Goal: Information Seeking & Learning: Compare options

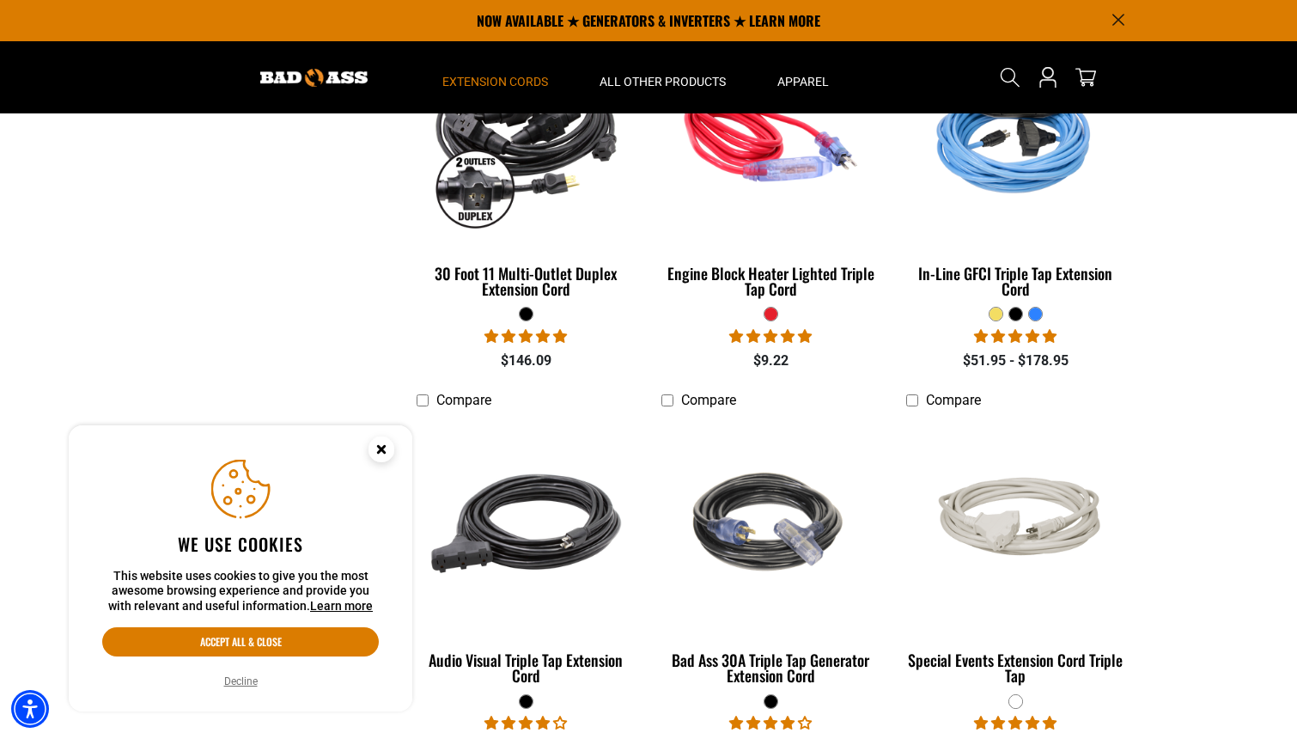
scroll to position [839, 0]
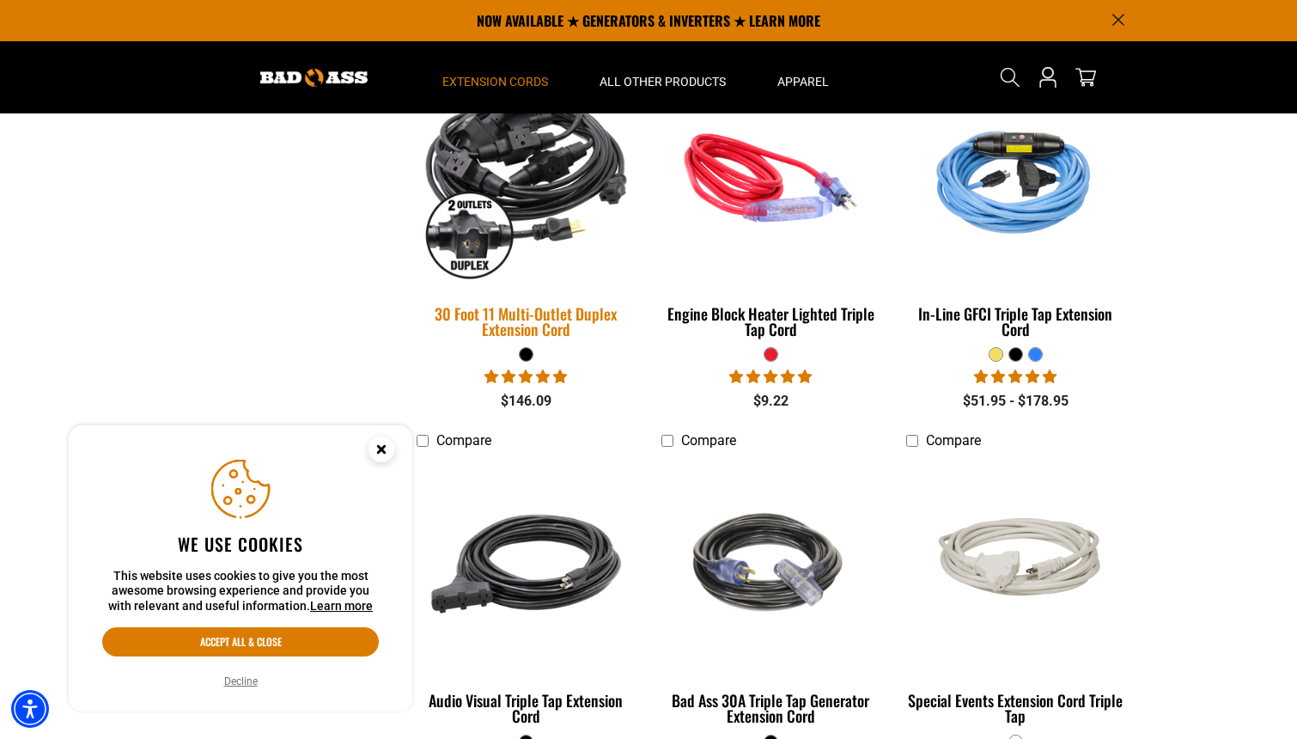
click at [586, 186] on img at bounding box center [526, 178] width 240 height 220
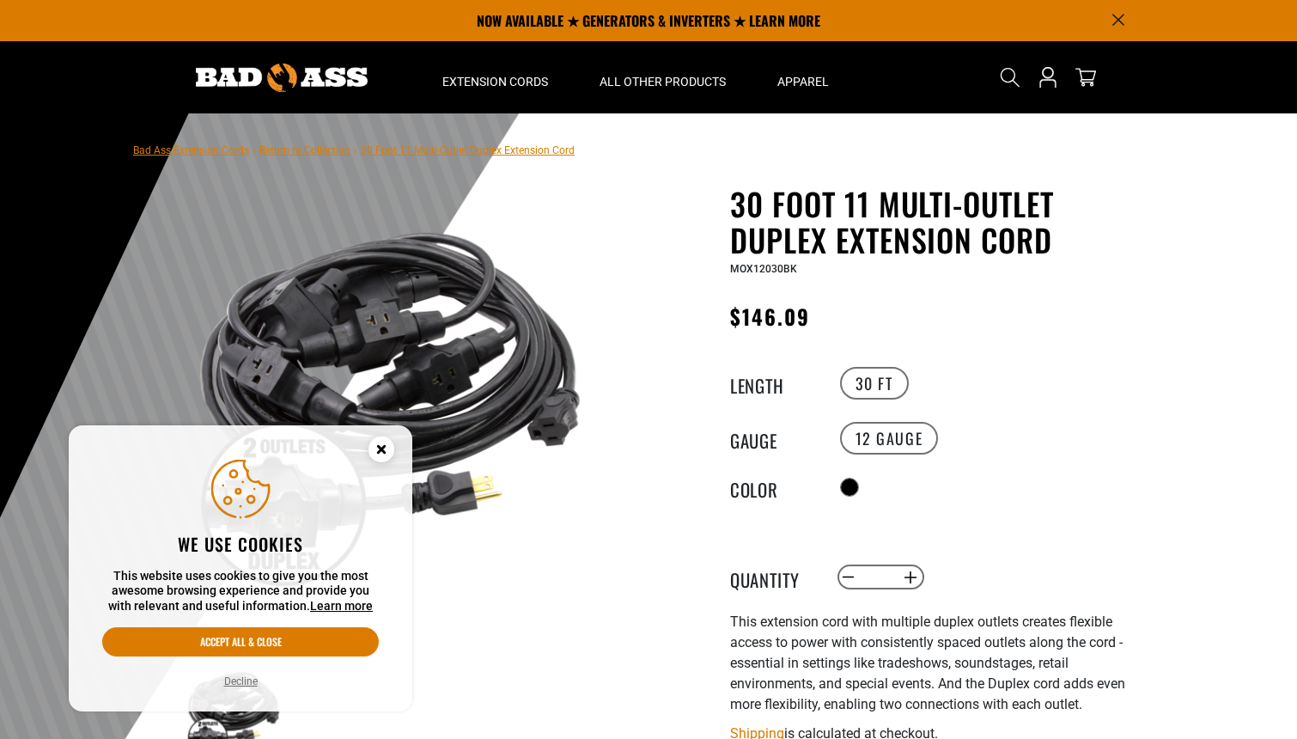
click at [391, 446] on circle "Cookie Consent" at bounding box center [381, 449] width 26 height 26
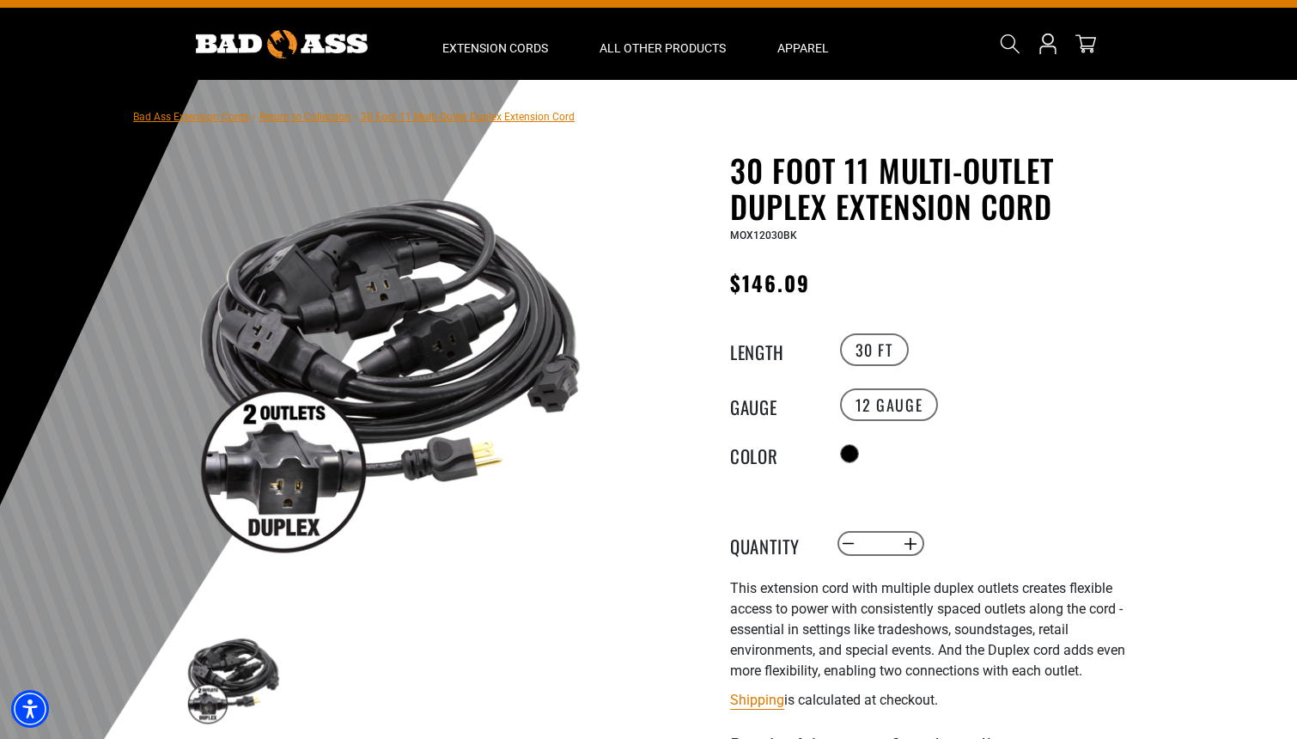
scroll to position [33, 0]
click at [320, 442] on img at bounding box center [391, 362] width 414 height 414
click at [220, 665] on img at bounding box center [234, 678] width 100 height 100
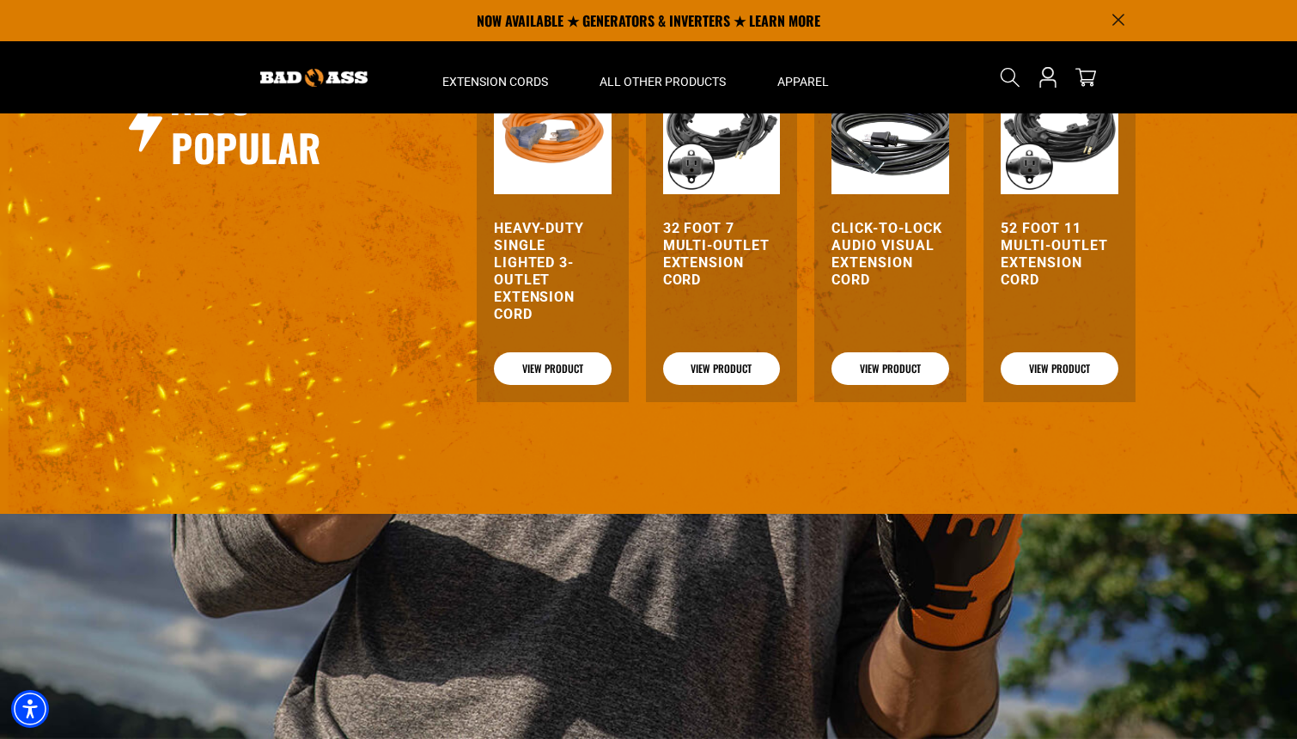
scroll to position [1621, 0]
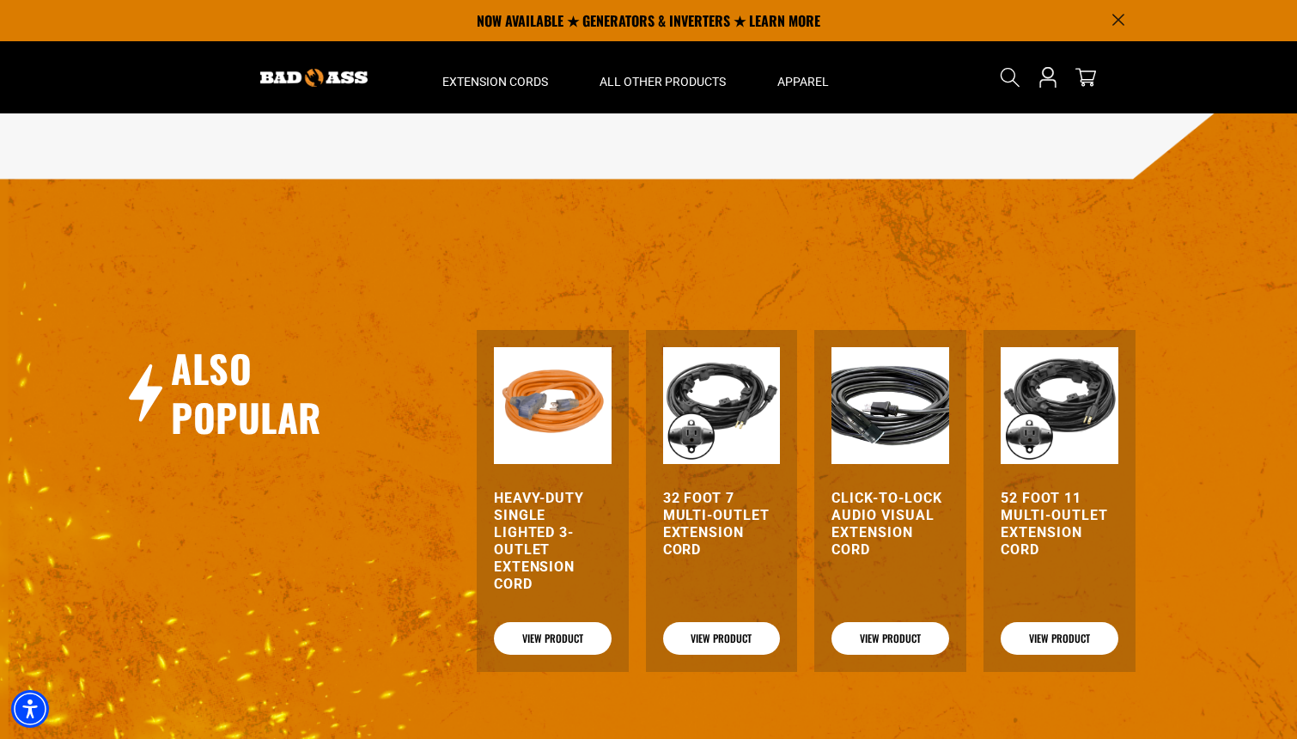
click at [1103, 410] on img at bounding box center [1060, 406] width 118 height 118
click at [748, 427] on img at bounding box center [722, 406] width 118 height 118
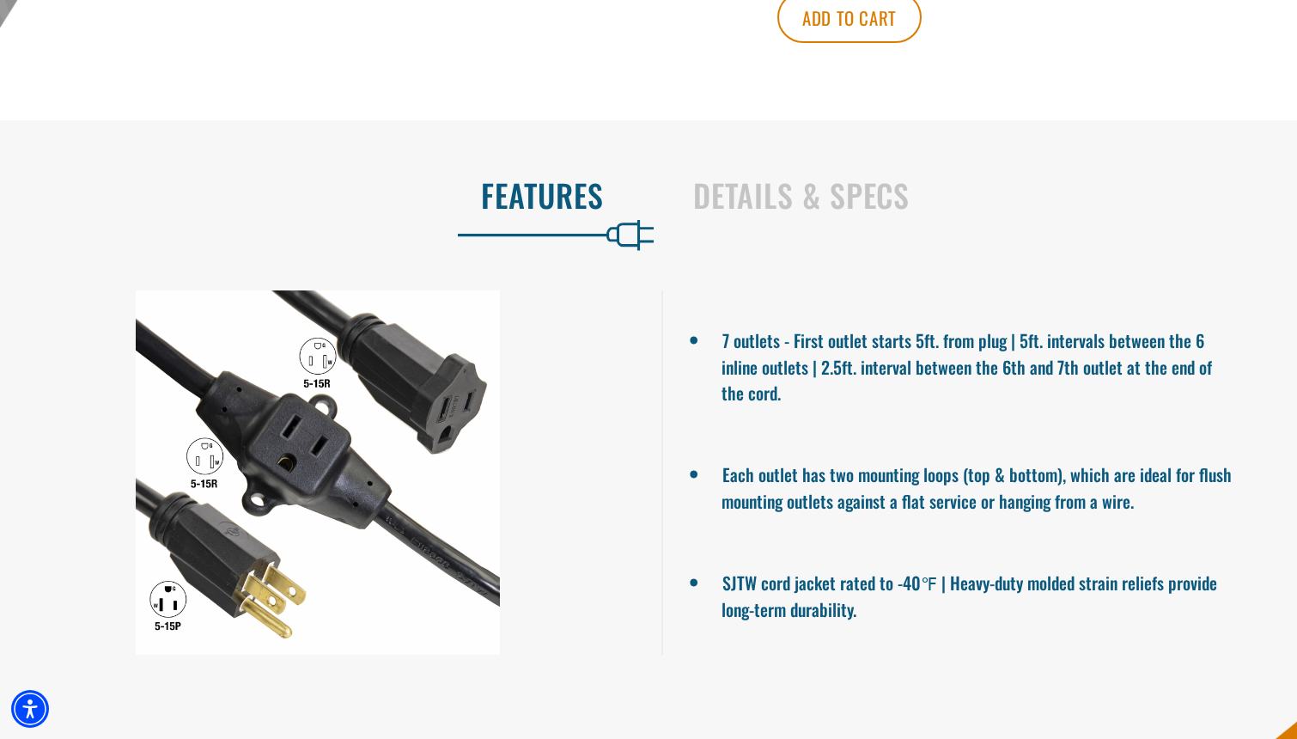
scroll to position [916, 0]
